Goal: Task Accomplishment & Management: Use online tool/utility

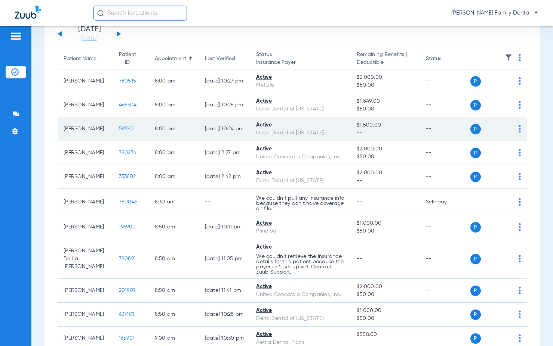
scroll to position [75, 0]
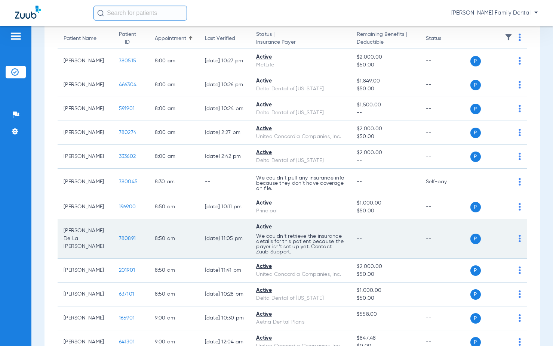
click at [512, 241] on div "P S" at bounding box center [495, 239] width 51 height 10
click at [515, 238] on td "P S" at bounding box center [498, 239] width 57 height 40
drag, startPoint x: 464, startPoint y: 245, endPoint x: 470, endPoint y: 241, distance: 7.3
click at [470, 243] on td "P S" at bounding box center [498, 239] width 57 height 40
click at [470, 241] on span "P" at bounding box center [475, 239] width 10 height 10
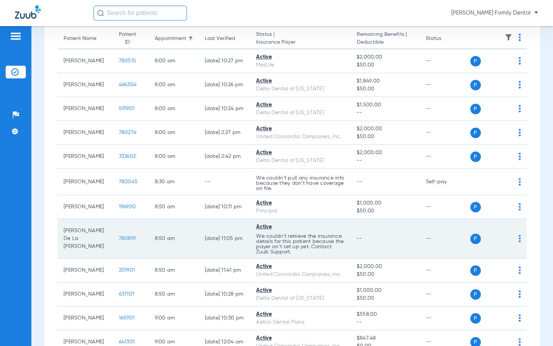
click at [475, 236] on div "P S" at bounding box center [490, 239] width 41 height 10
click at [518, 240] on img at bounding box center [519, 238] width 2 height 7
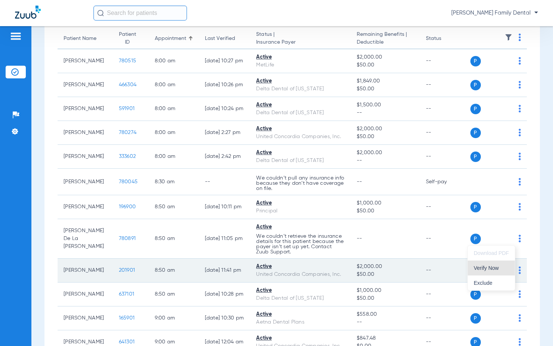
click at [496, 271] on span "Verify Now" at bounding box center [490, 268] width 35 height 5
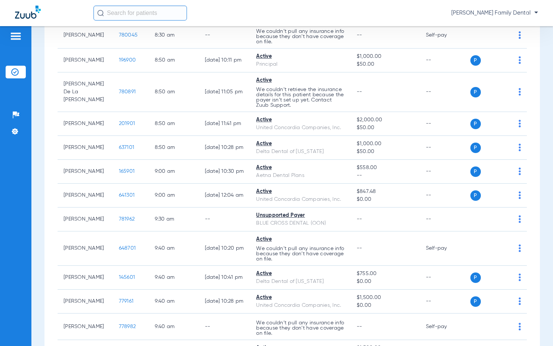
scroll to position [224, 0]
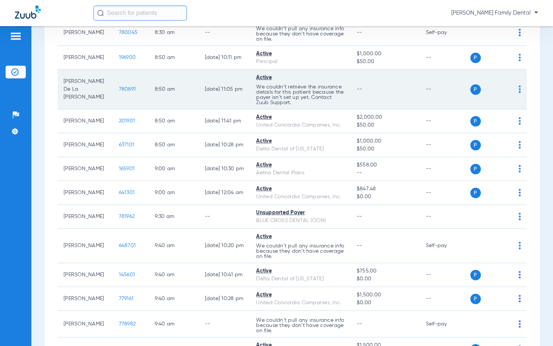
click at [518, 93] on img at bounding box center [519, 89] width 2 height 7
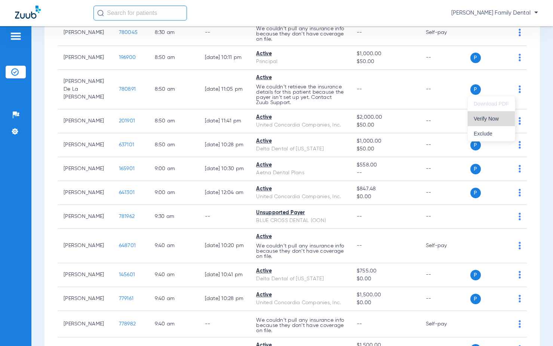
click at [500, 118] on span "Verify Now" at bounding box center [490, 118] width 35 height 5
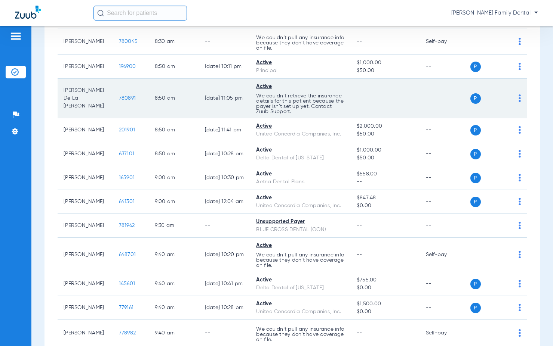
scroll to position [187, 0]
